Goal: Task Accomplishment & Management: Manage account settings

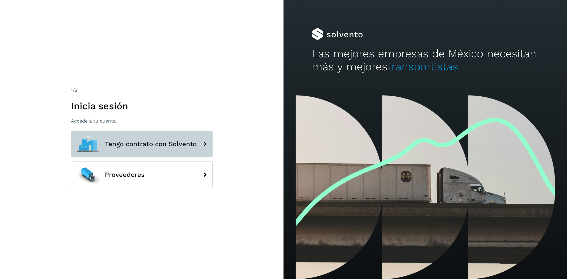
click at [152, 145] on span "Tengo contrato con Solvento" at bounding box center [151, 143] width 92 height 7
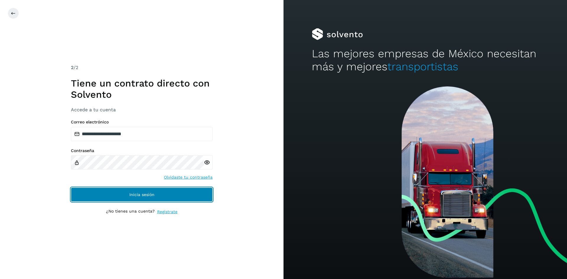
click at [153, 198] on button "Inicia sesión" at bounding box center [142, 194] width 142 height 14
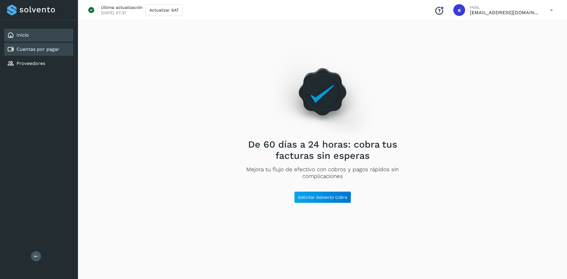
click at [32, 50] on link "Cuentas por pagar" at bounding box center [38, 49] width 43 height 6
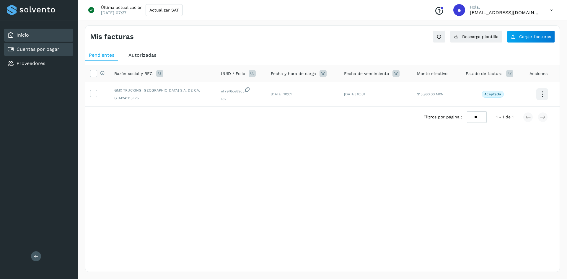
click at [17, 30] on div "Inicio" at bounding box center [38, 35] width 69 height 13
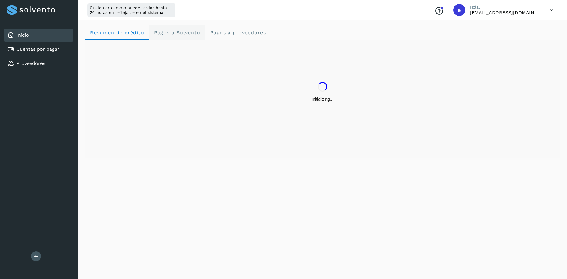
click at [174, 33] on span "Pagos a Solvento" at bounding box center [176, 33] width 47 height 6
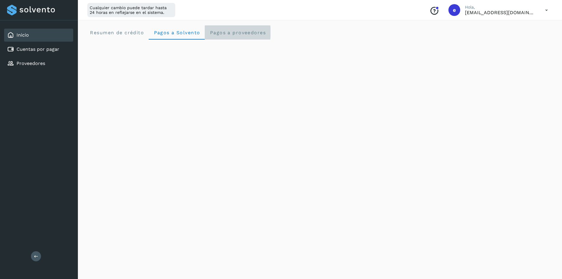
click at [246, 36] on proveedores "Pagos a proveedores" at bounding box center [238, 32] width 66 height 14
click at [182, 34] on span "Pagos a Solvento" at bounding box center [176, 33] width 47 height 6
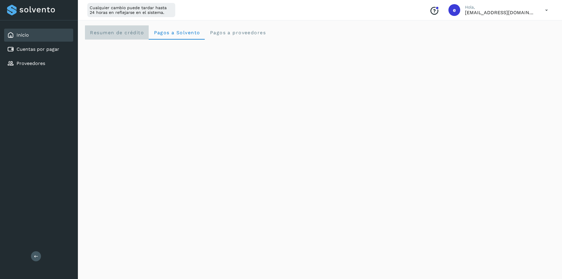
click at [122, 34] on span "Resumen de crédito" at bounding box center [117, 33] width 54 height 6
click at [534, 10] on p "[EMAIL_ADDRESS][DOMAIN_NAME]" at bounding box center [500, 13] width 71 height 6
click at [543, 10] on icon at bounding box center [547, 10] width 12 height 12
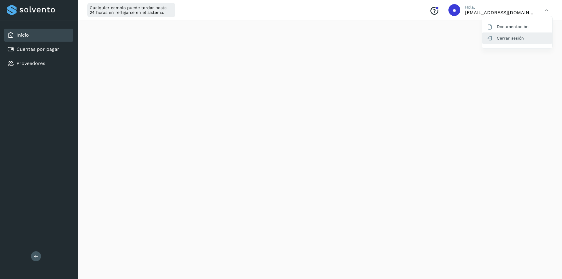
click at [528, 38] on div "Cerrar sesión" at bounding box center [517, 37] width 70 height 11
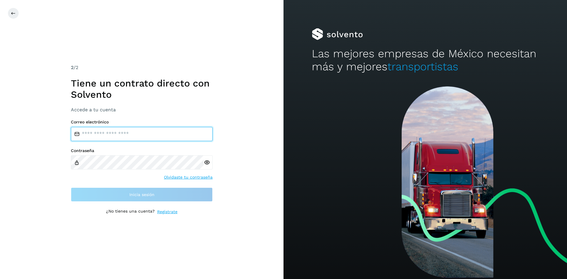
type input "**********"
